Goal: Task Accomplishment & Management: Use online tool/utility

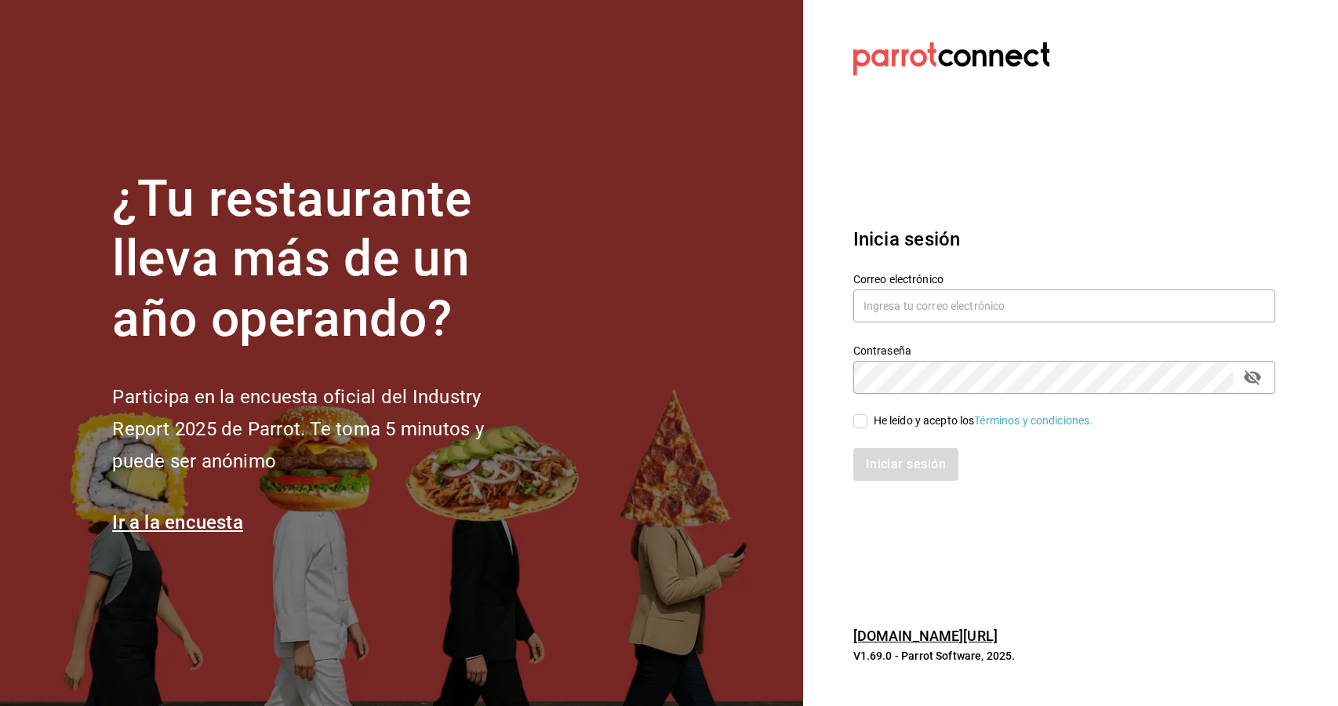
click at [992, 325] on div "Contraseña Contraseña" at bounding box center [1054, 359] width 441 height 69
click at [1006, 293] on input "text" at bounding box center [1064, 305] width 422 height 33
type input "[EMAIL_ADDRESS][DOMAIN_NAME]"
click at [854, 420] on input "He leído y acepto los Términos y condiciones." at bounding box center [860, 421] width 14 height 14
checkbox input "true"
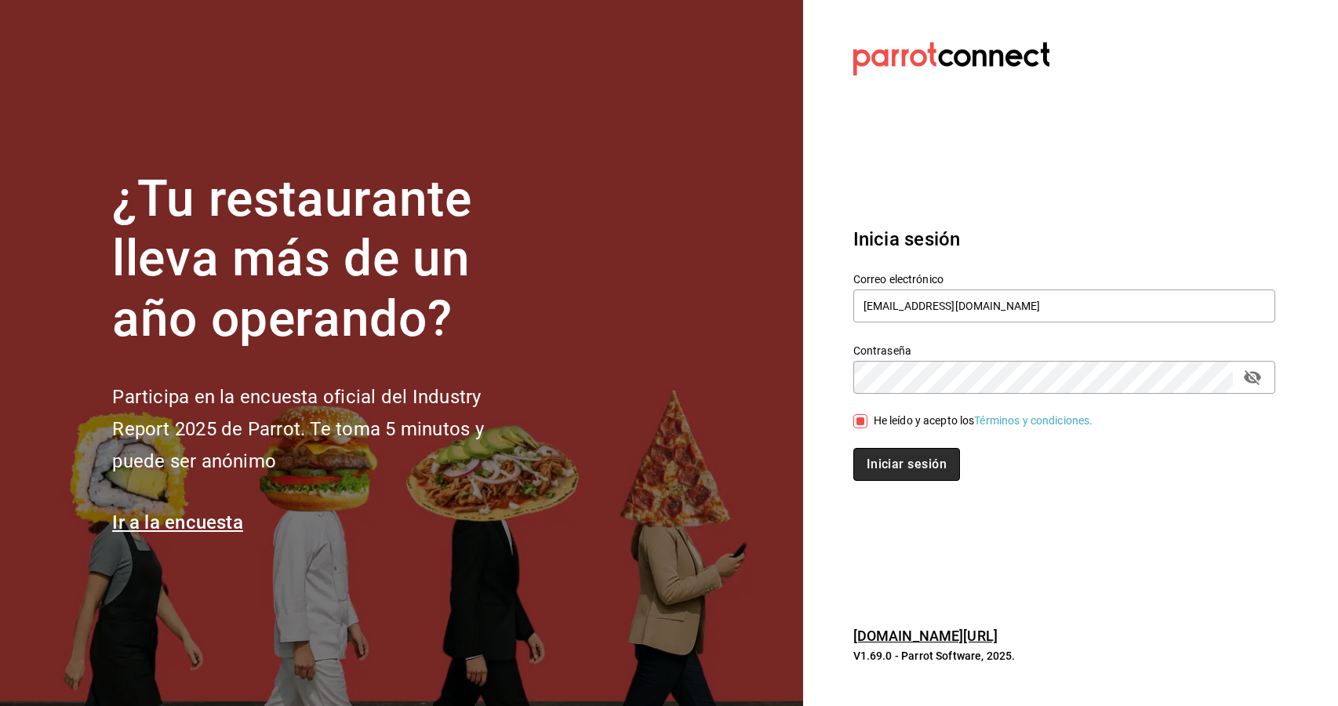
click at [884, 456] on button "Iniciar sesión" at bounding box center [906, 464] width 107 height 33
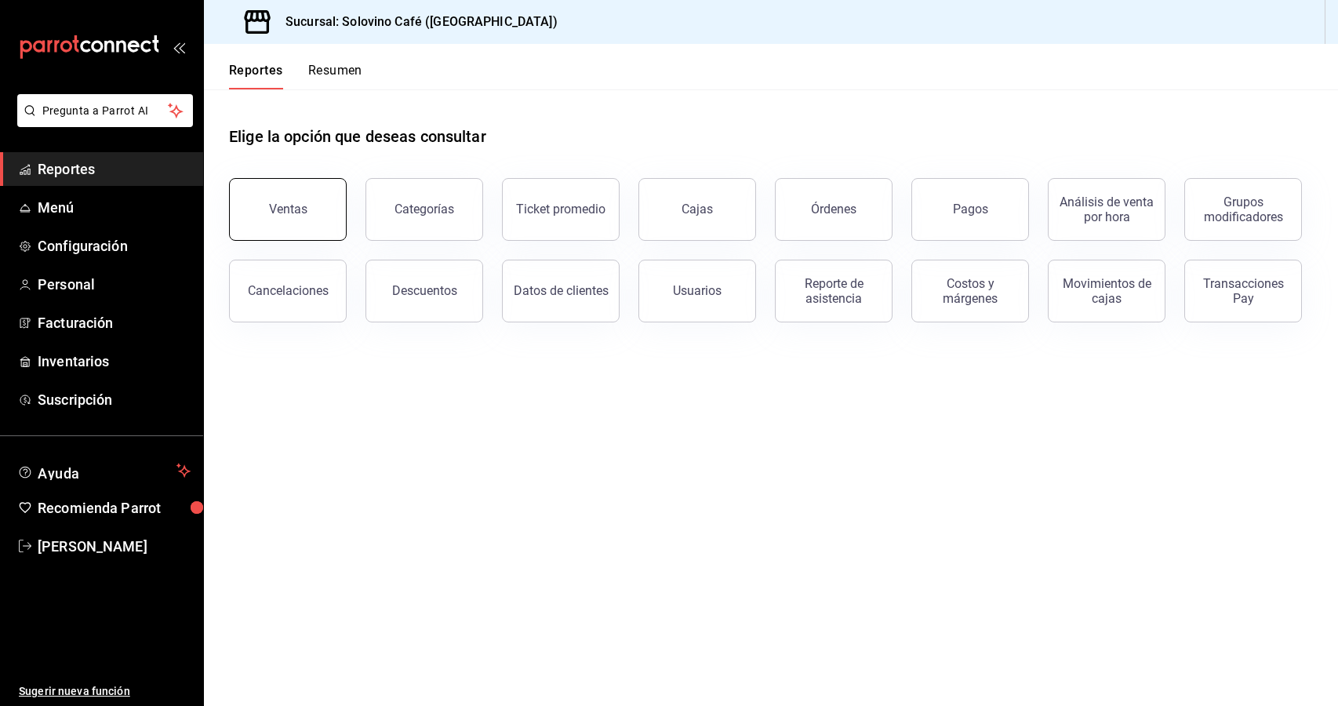
click at [256, 195] on button "Ventas" at bounding box center [288, 209] width 118 height 63
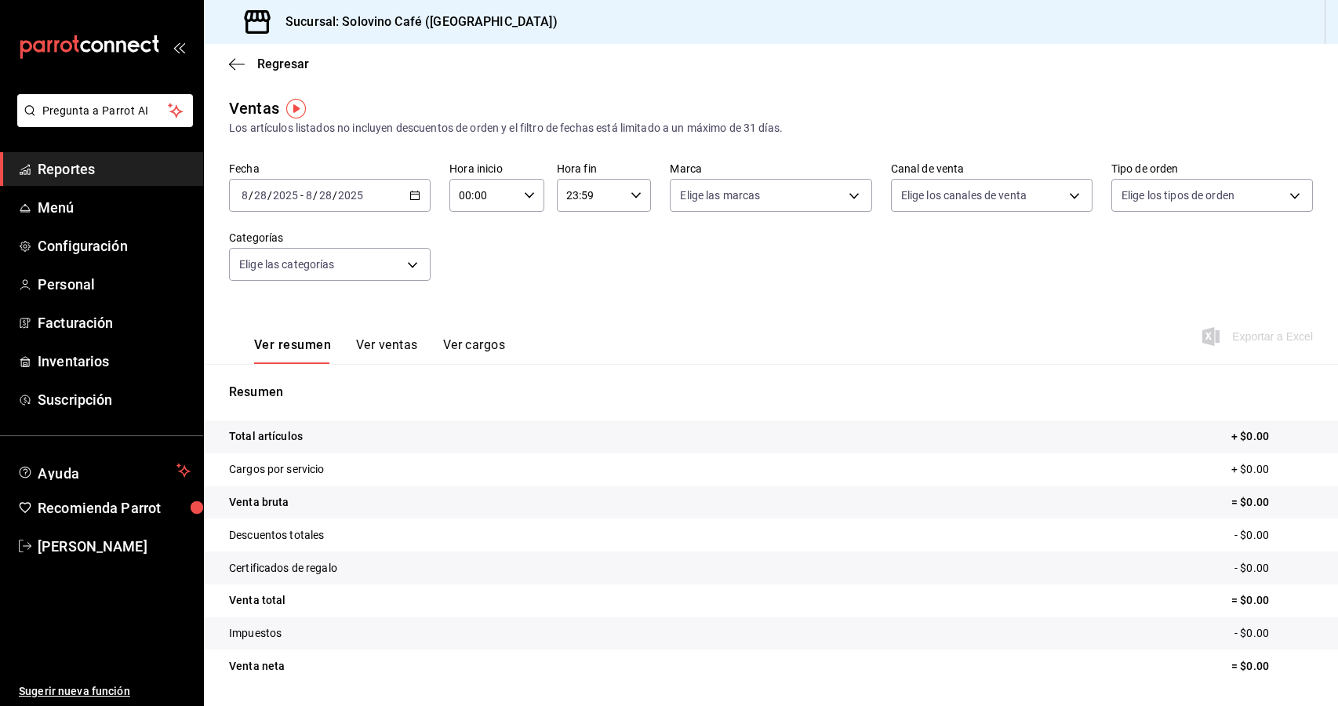
click at [415, 201] on div "2025-08-28 8 / 28 / 2025 - 2025-08-28 8 / 28 / 2025" at bounding box center [330, 195] width 202 height 33
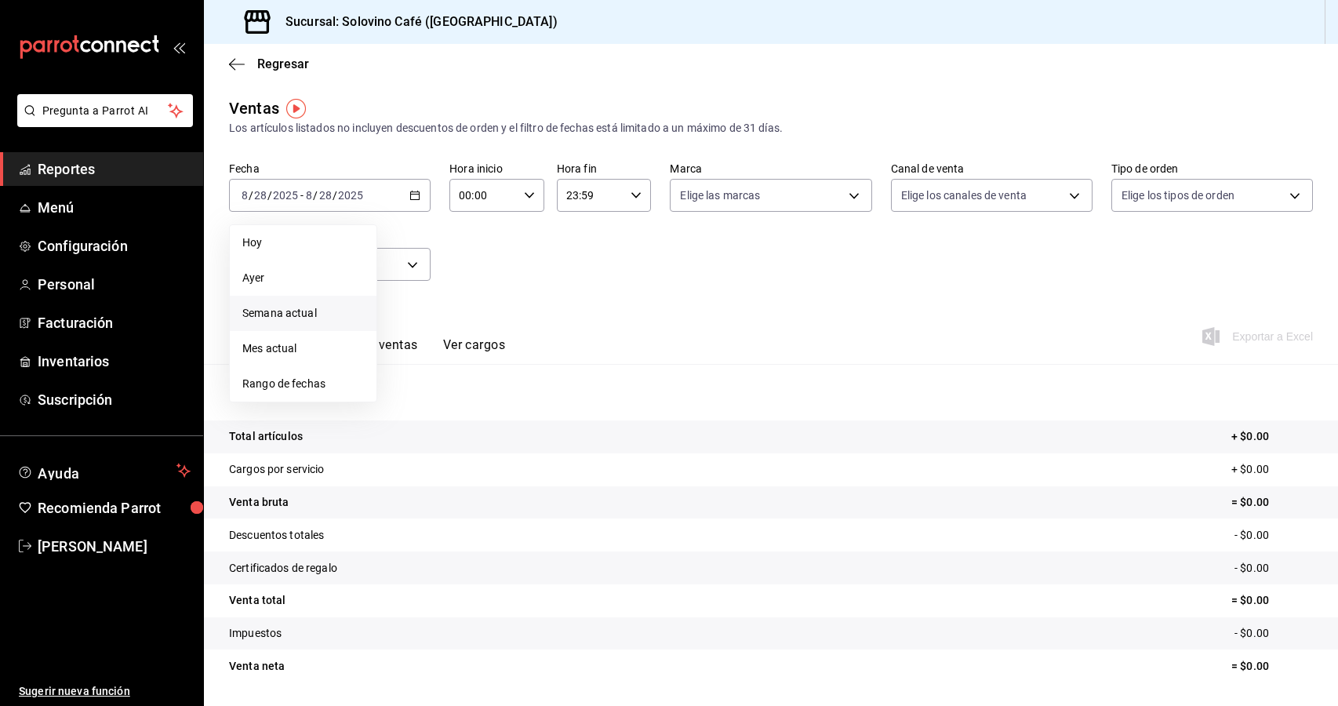
click at [319, 307] on span "Semana actual" at bounding box center [303, 313] width 122 height 16
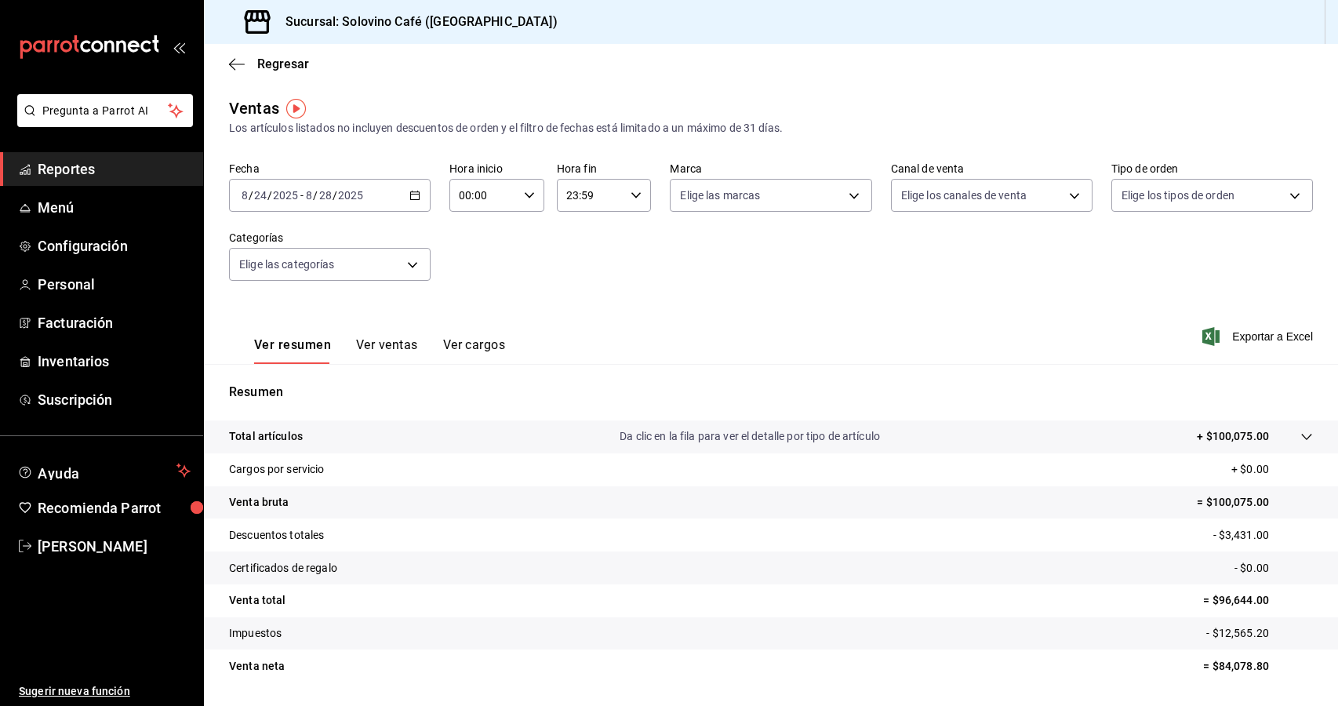
click at [410, 207] on div "2025-08-24 8 / 24 / 2025 - 2025-08-28 8 / 28 / 2025" at bounding box center [330, 195] width 202 height 33
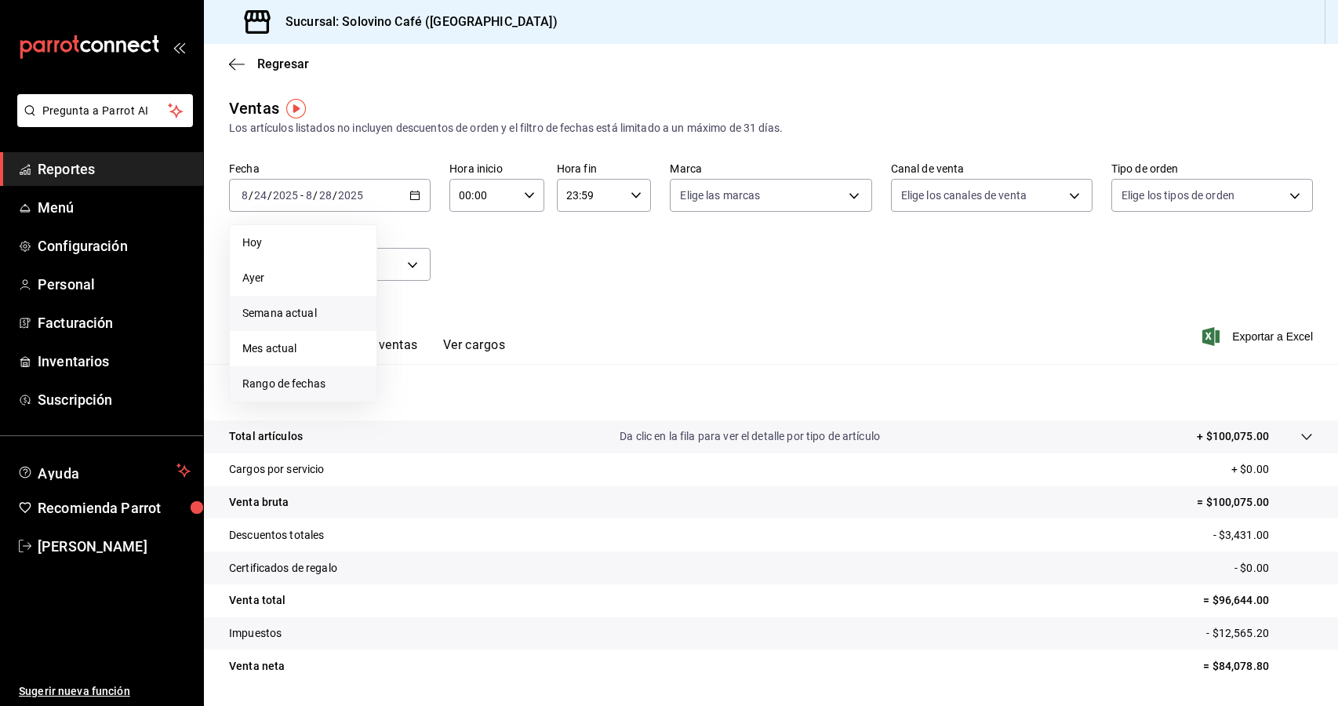
click at [323, 383] on span "Rango de fechas" at bounding box center [303, 384] width 122 height 16
click at [431, 445] on button "26" at bounding box center [436, 437] width 27 height 28
click at [442, 444] on button "26" at bounding box center [436, 437] width 27 height 28
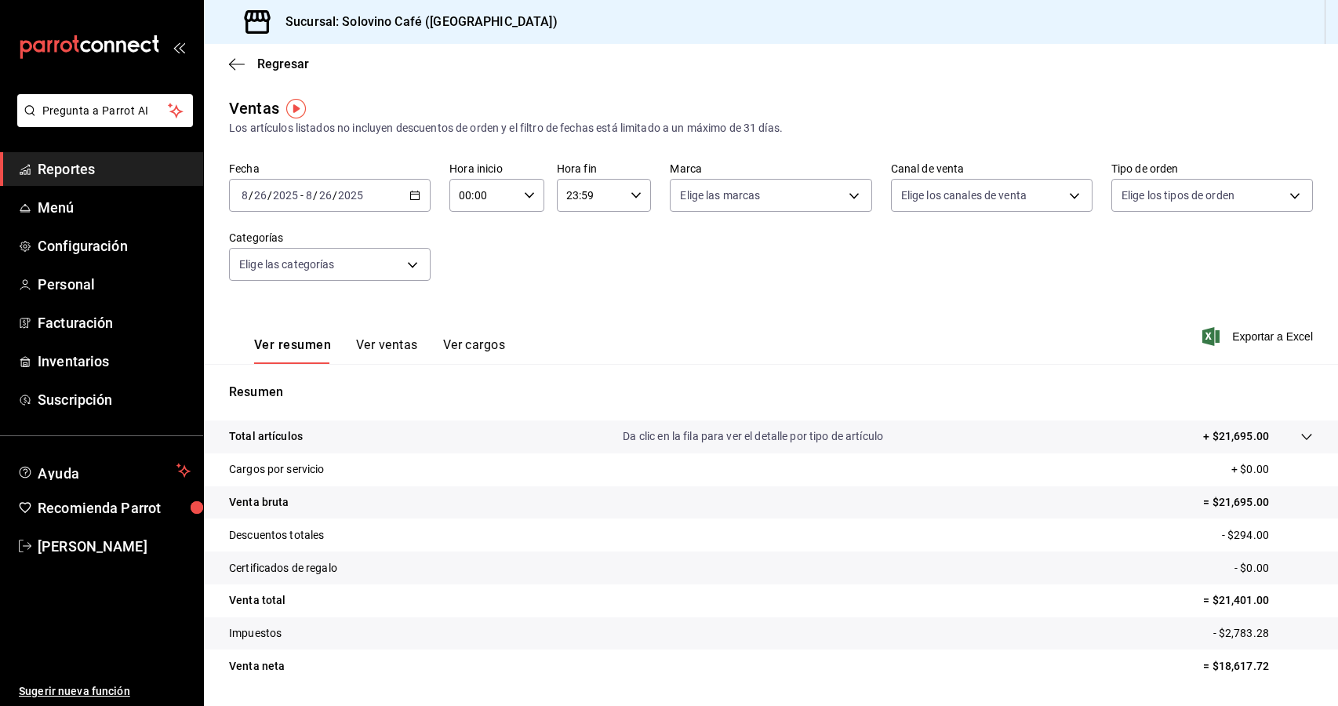
click at [361, 344] on button "Ver ventas" at bounding box center [387, 350] width 62 height 27
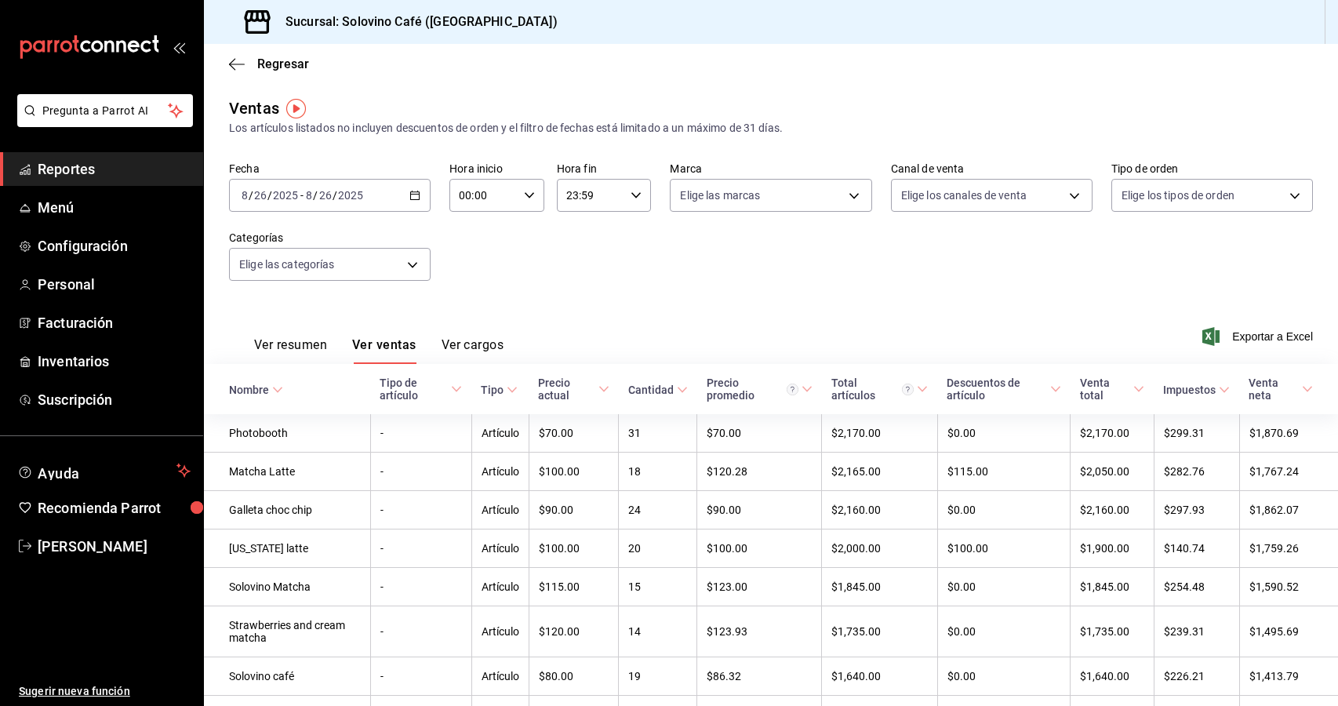
click at [418, 199] on \(Stroke\) "button" at bounding box center [414, 195] width 9 height 9
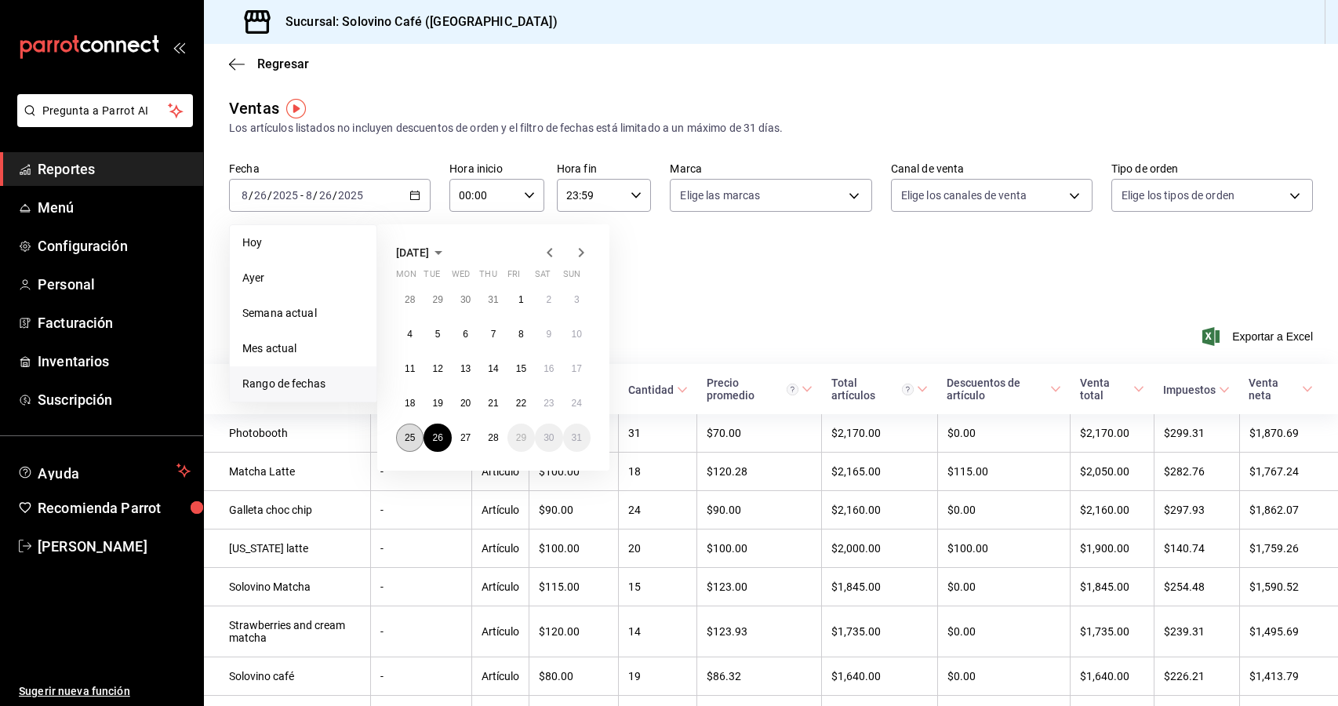
click at [407, 437] on abbr "25" at bounding box center [410, 437] width 10 height 11
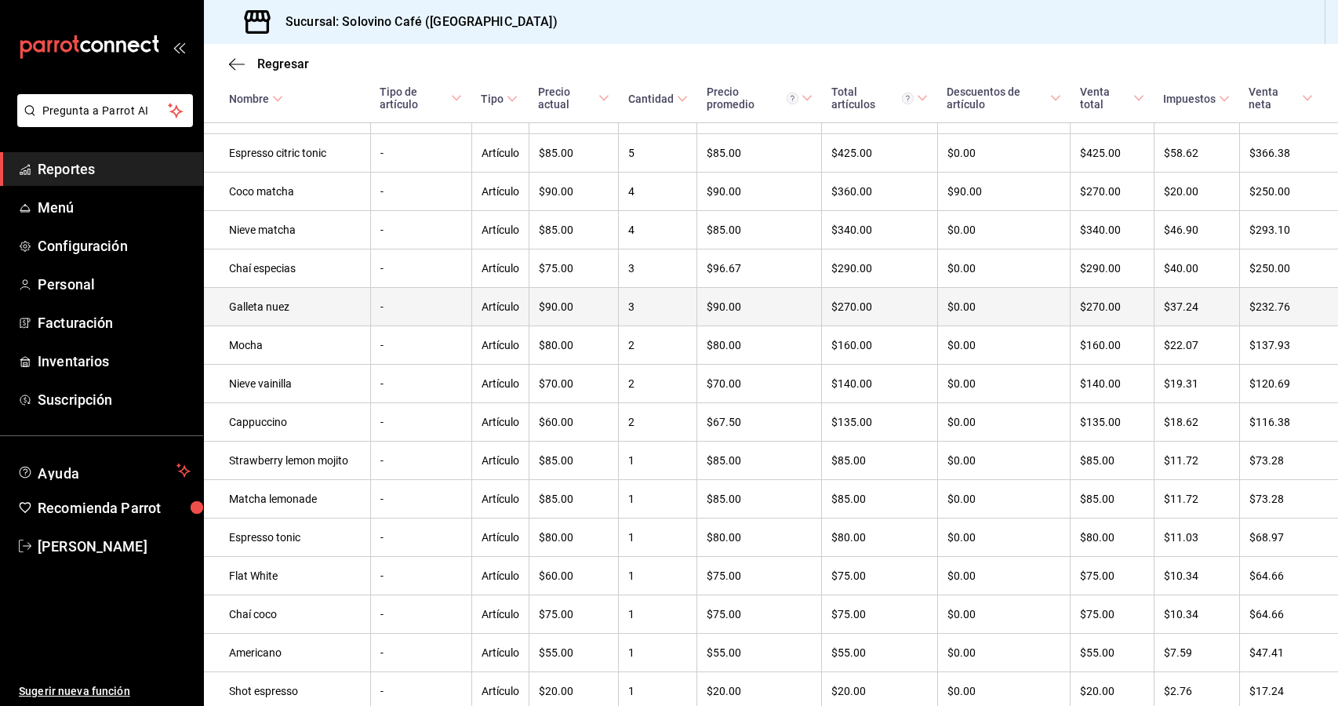
scroll to position [856, 0]
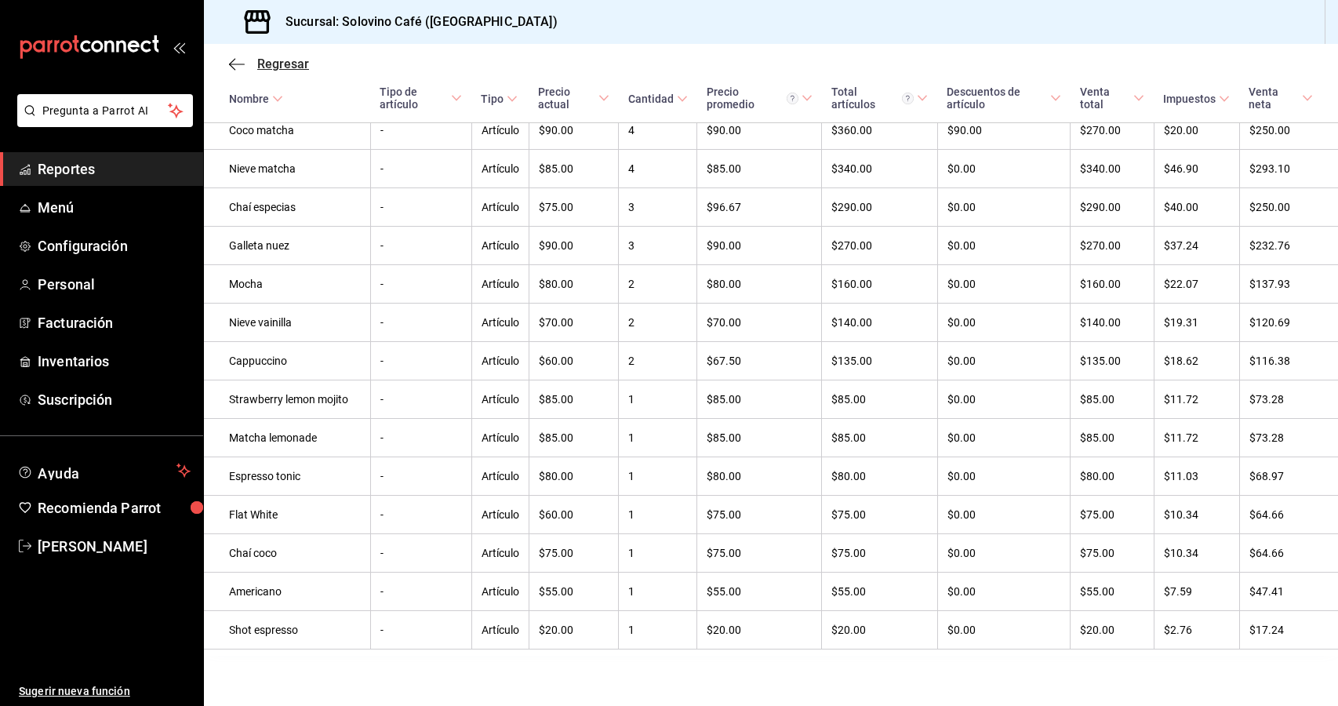
click at [234, 64] on icon "button" at bounding box center [237, 64] width 16 height 14
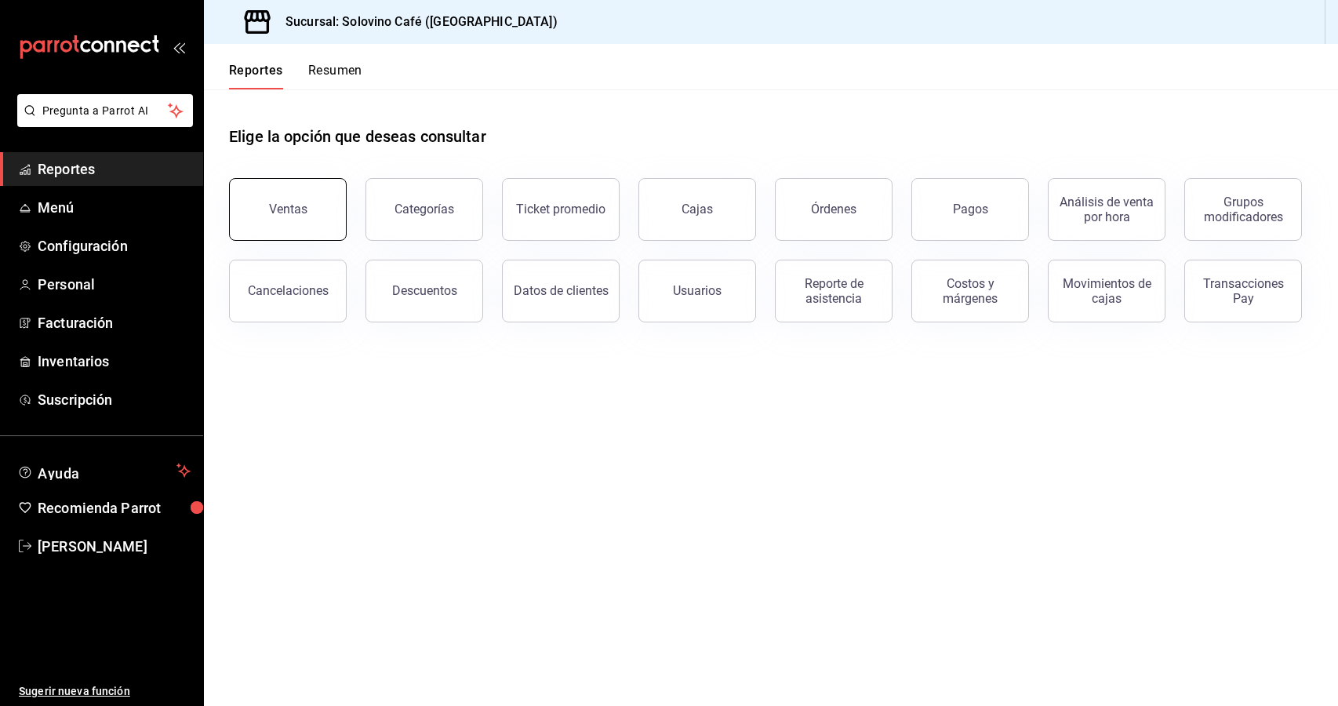
click at [296, 213] on div "Ventas" at bounding box center [288, 209] width 38 height 15
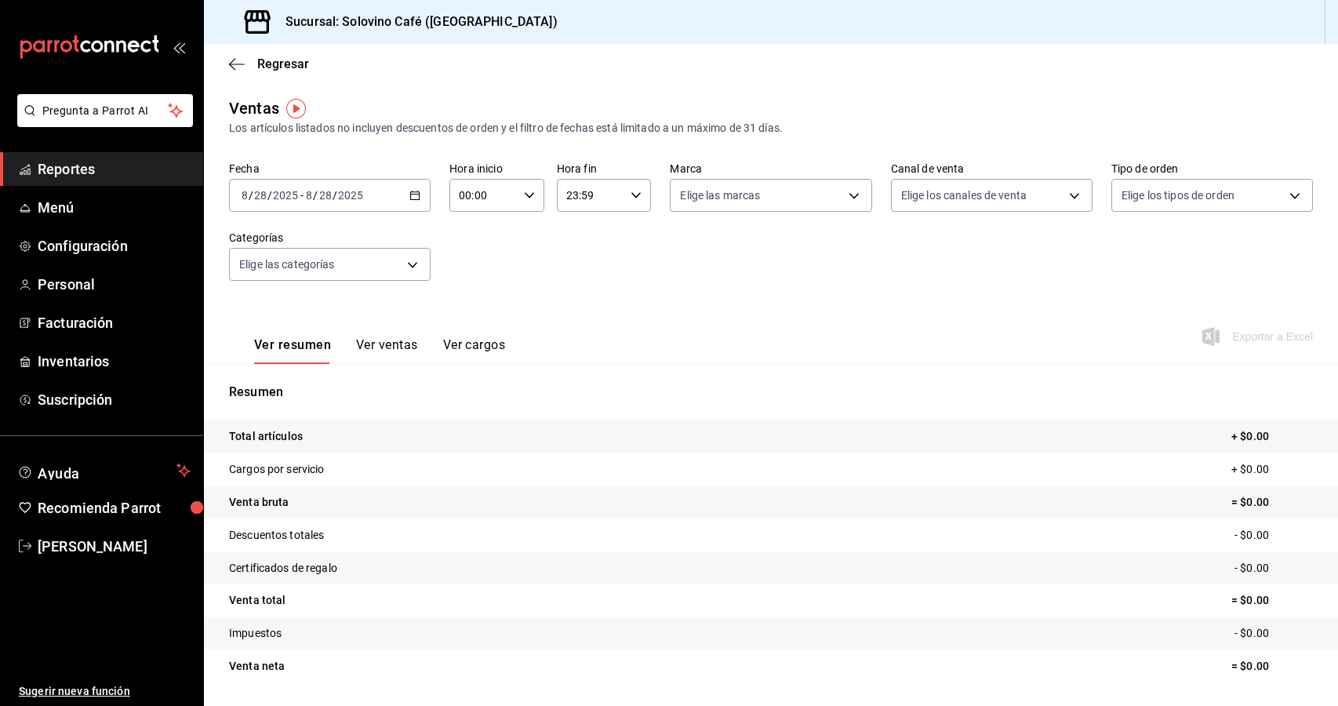
click at [409, 196] on icon "button" at bounding box center [414, 195] width 11 height 11
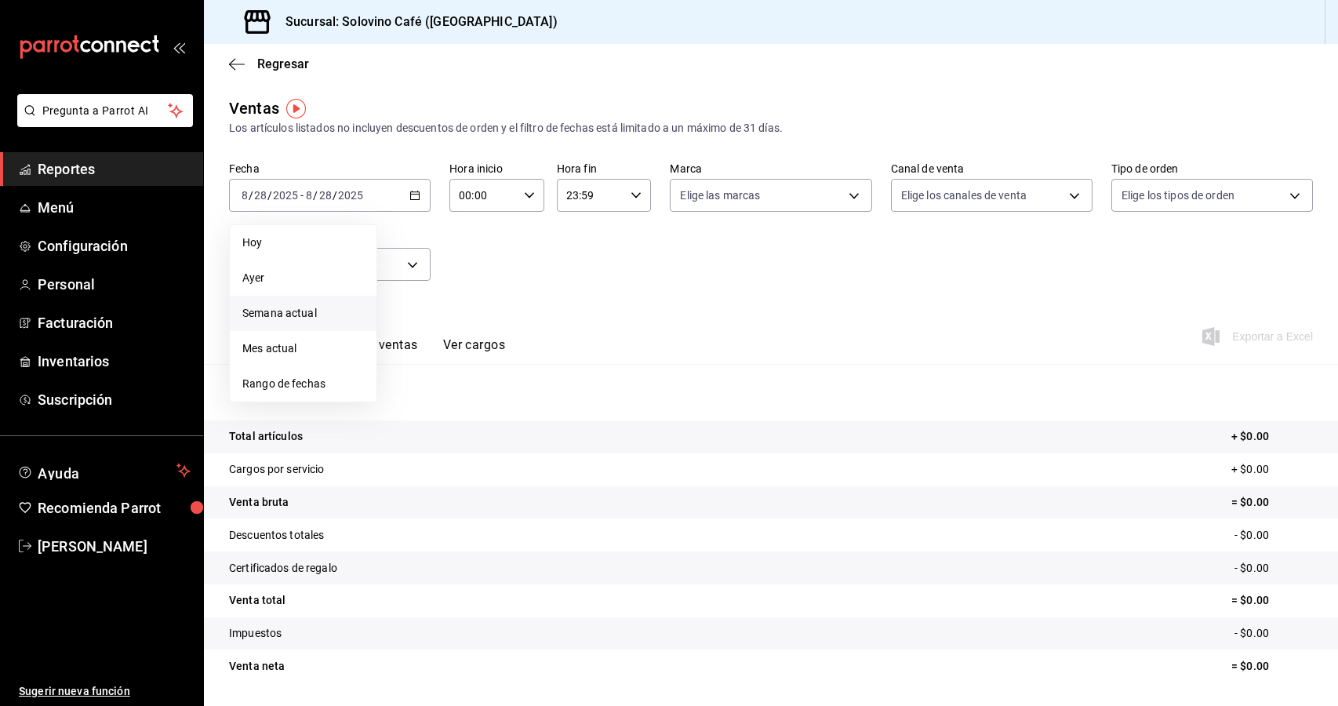
click at [342, 314] on span "Semana actual" at bounding box center [303, 313] width 122 height 16
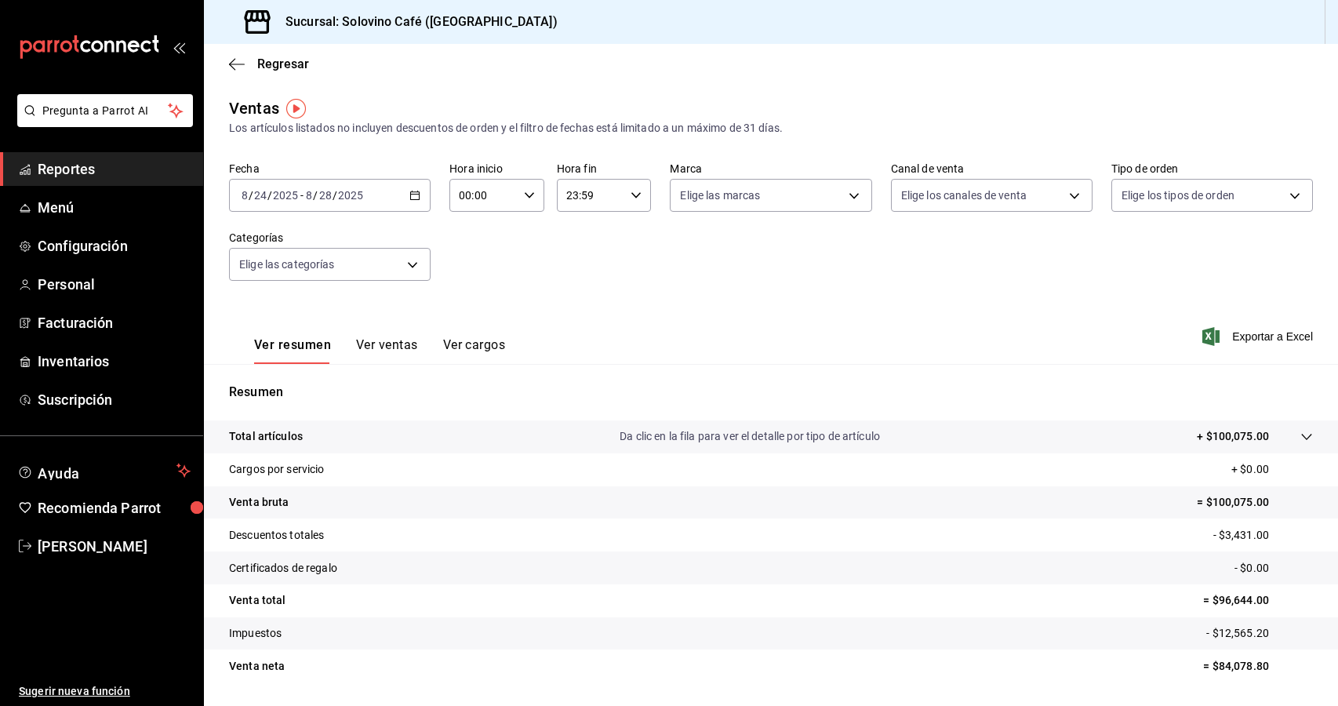
click at [413, 204] on div "2025-08-24 8 / 24 / 2025 - 2025-08-28 8 / 28 / 2025" at bounding box center [330, 195] width 202 height 33
click at [329, 347] on span "Mes actual" at bounding box center [303, 348] width 122 height 16
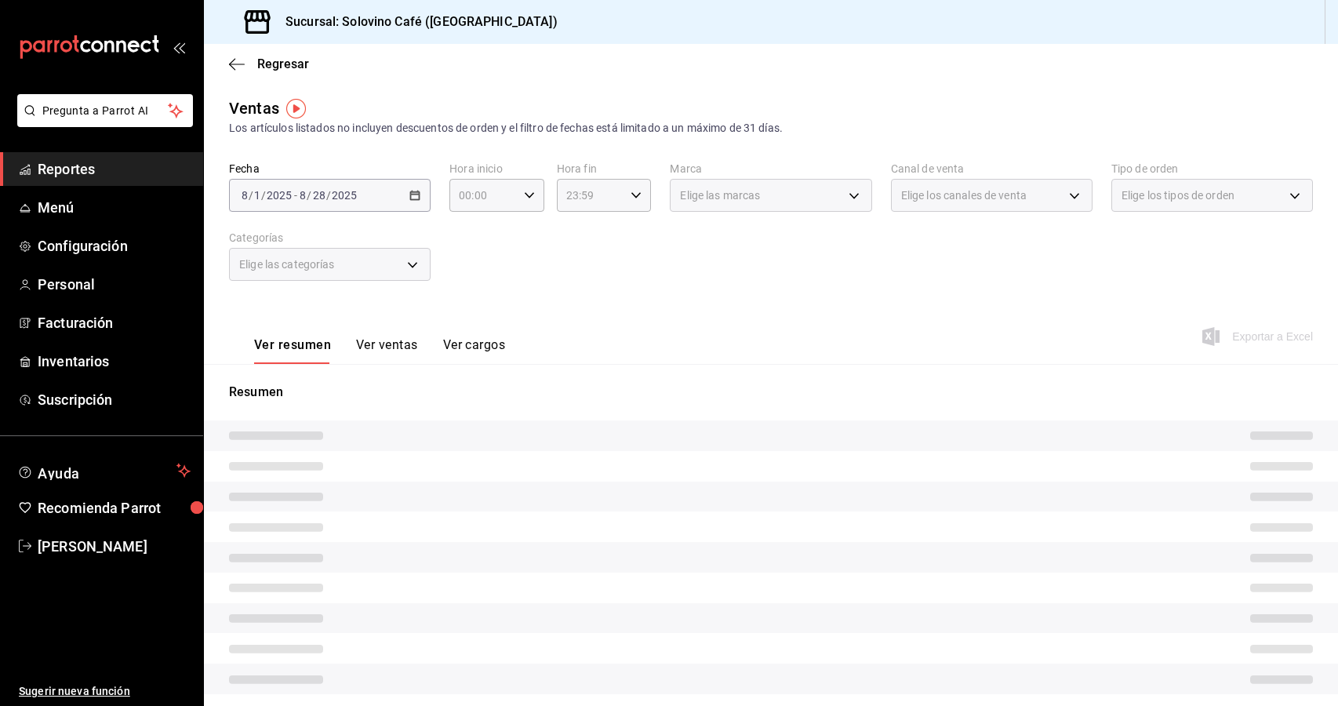
click at [410, 203] on div "2025-08-01 8 / 1 / 2025 - 2025-08-28 8 / 28 / 2025" at bounding box center [330, 195] width 202 height 33
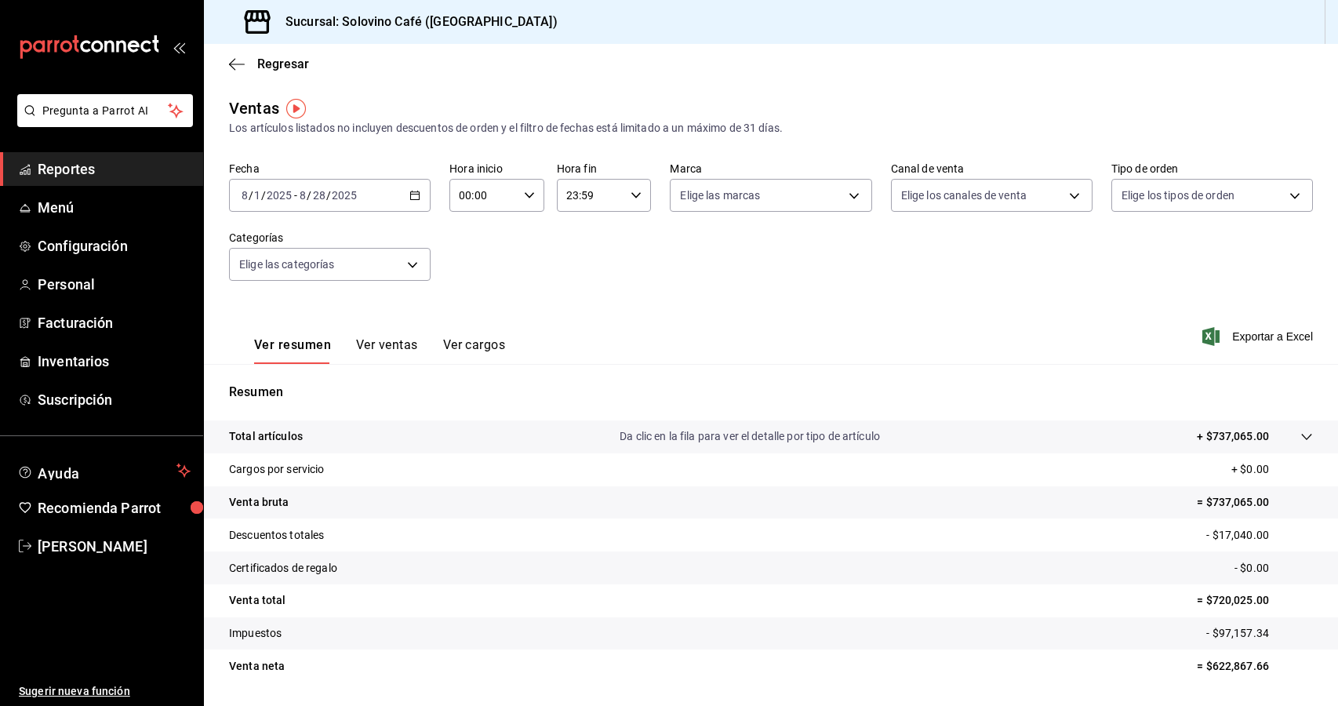
click at [417, 199] on \(Stroke\) "button" at bounding box center [414, 195] width 9 height 9
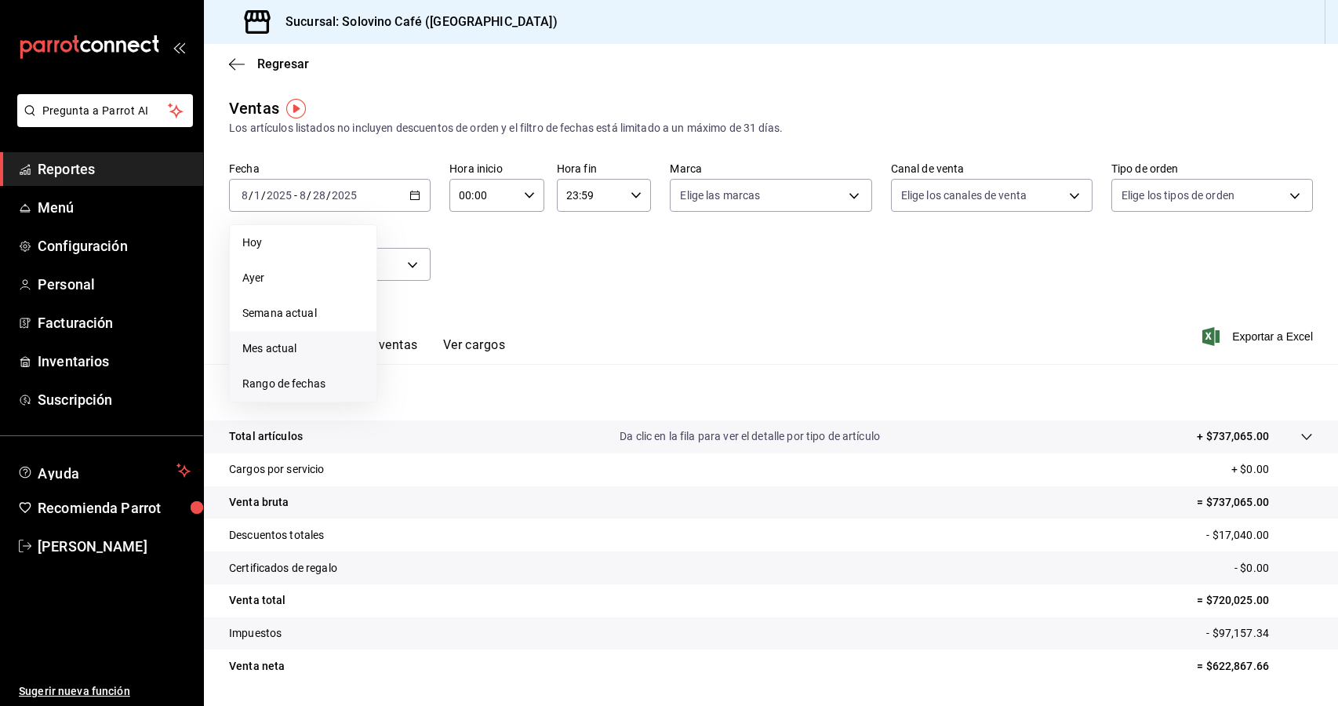
click at [329, 376] on span "Rango de fechas" at bounding box center [303, 384] width 122 height 16
click at [565, 403] on button "24" at bounding box center [576, 403] width 27 height 28
click at [576, 404] on abbr "24" at bounding box center [577, 403] width 10 height 11
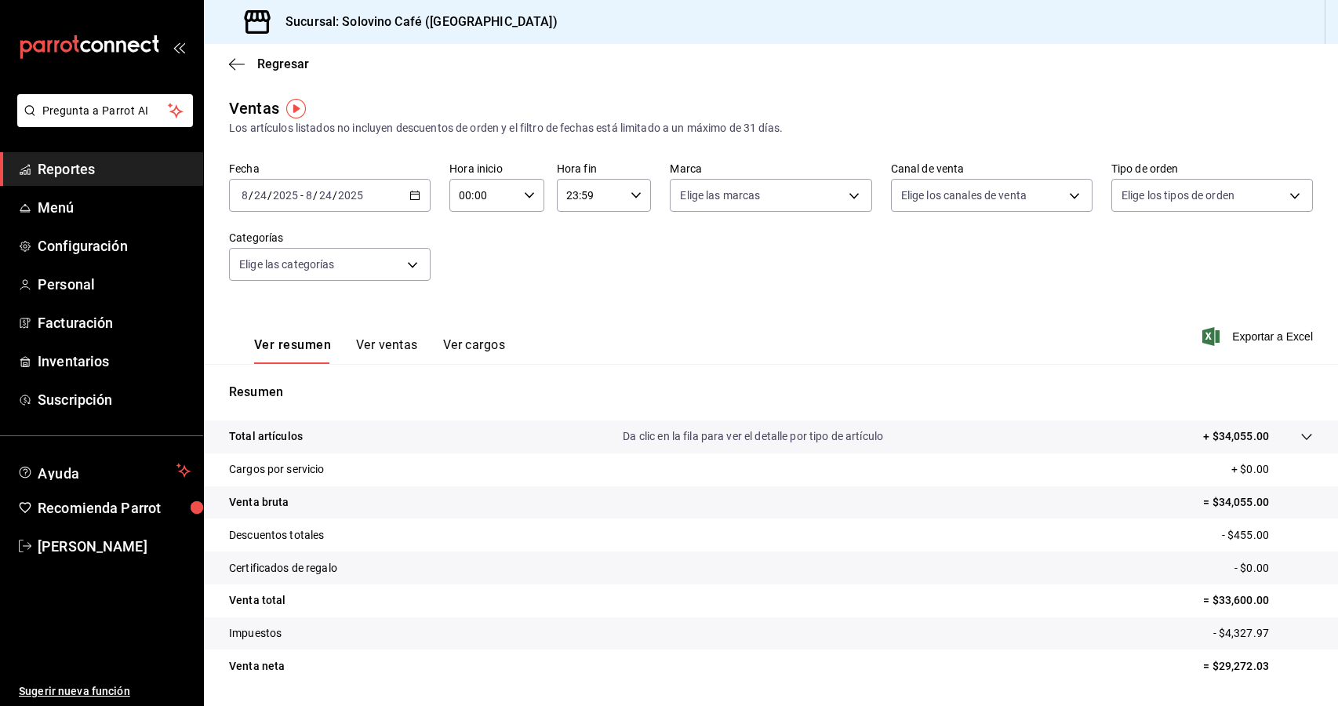
click at [387, 333] on div "Ver resumen Ver ventas Ver cargos" at bounding box center [367, 340] width 276 height 45
click at [387, 346] on button "Ver ventas" at bounding box center [387, 350] width 62 height 27
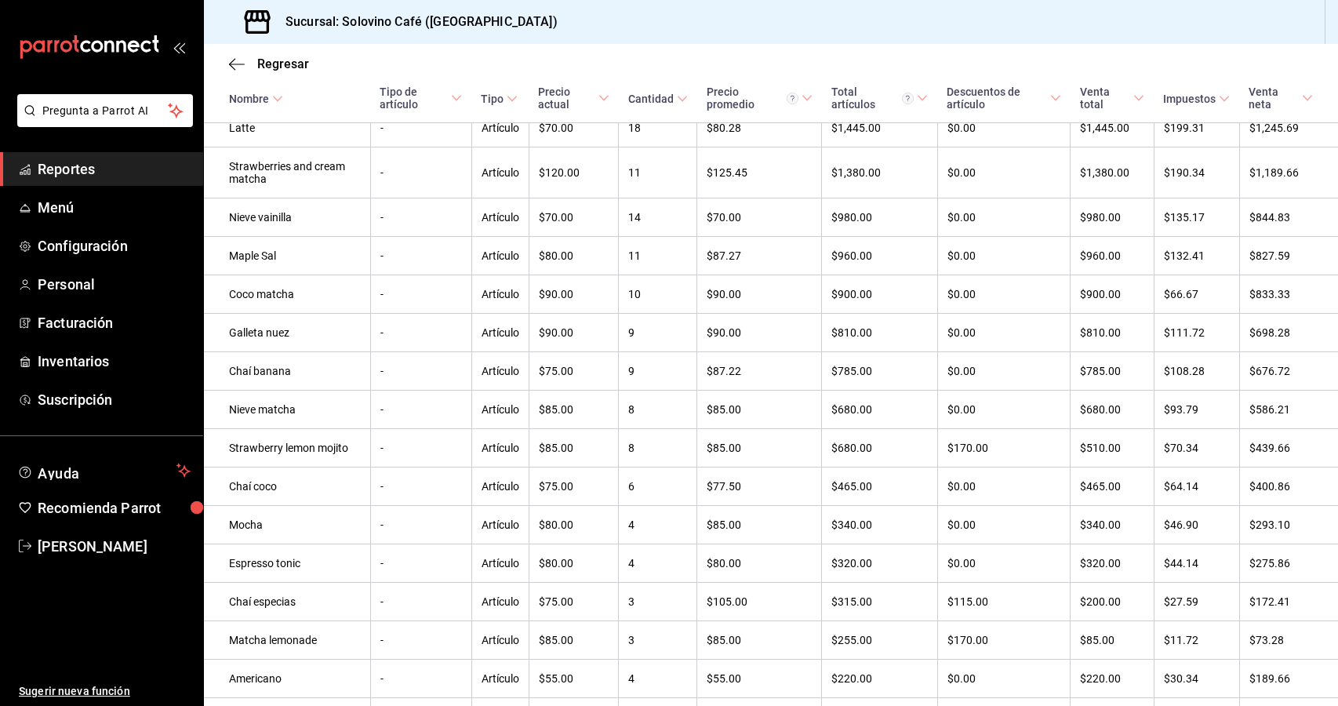
scroll to position [642, 0]
